Goal: Navigation & Orientation: Find specific page/section

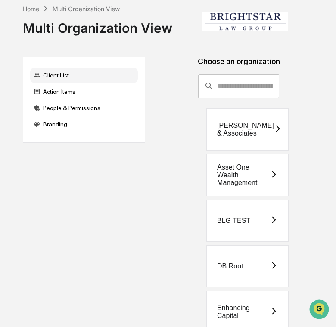
click at [240, 267] on div "DB Root" at bounding box center [230, 267] width 26 height 8
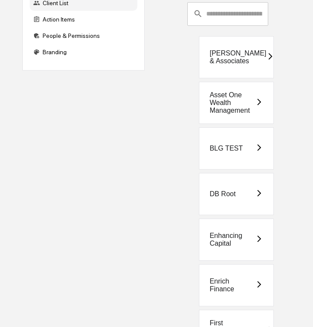
scroll to position [94, 0]
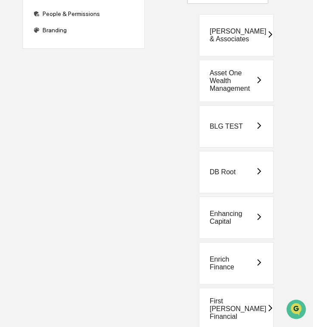
click at [239, 258] on div "Enrich Finance" at bounding box center [233, 264] width 46 height 16
